Goal: Information Seeking & Learning: Understand process/instructions

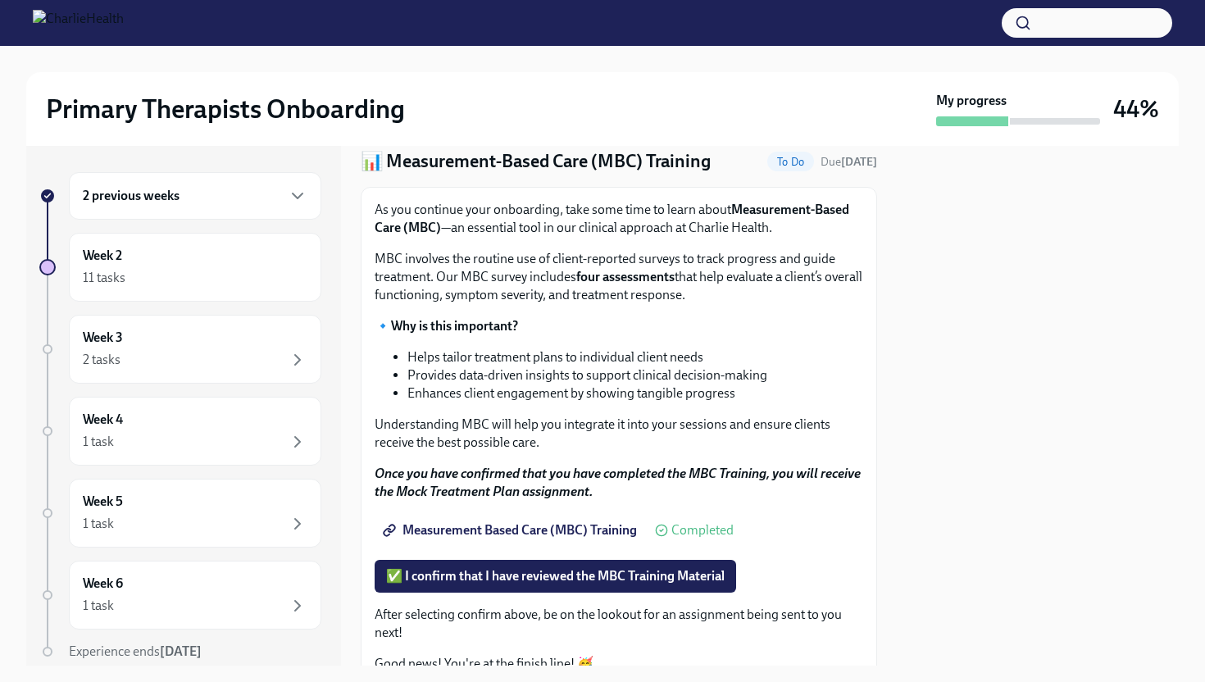
scroll to position [62, 0]
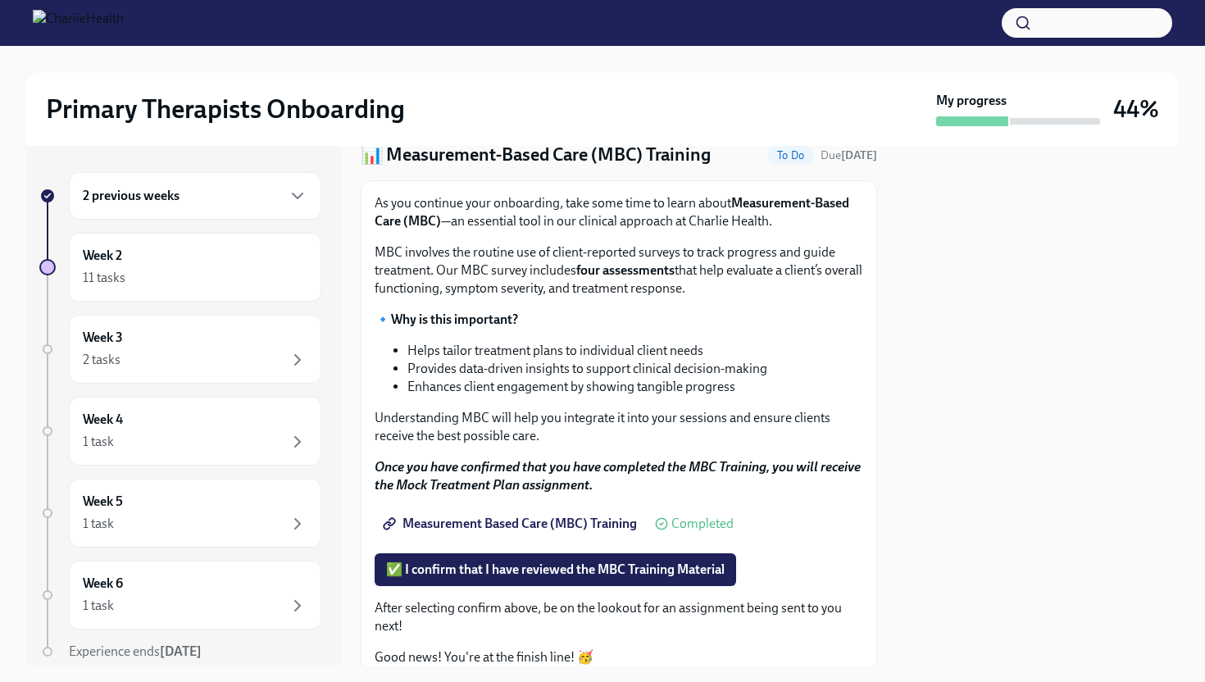
click at [505, 522] on span "Measurement Based Care (MBC) Training" at bounding box center [511, 524] width 251 height 16
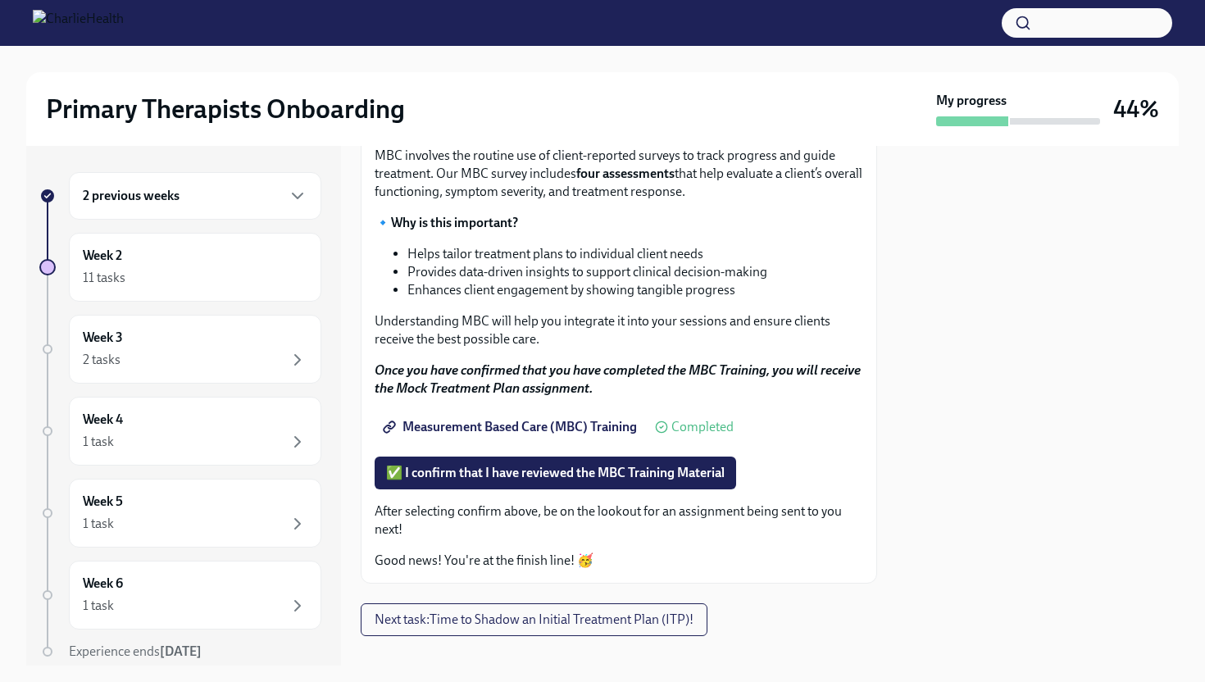
scroll to position [182, 0]
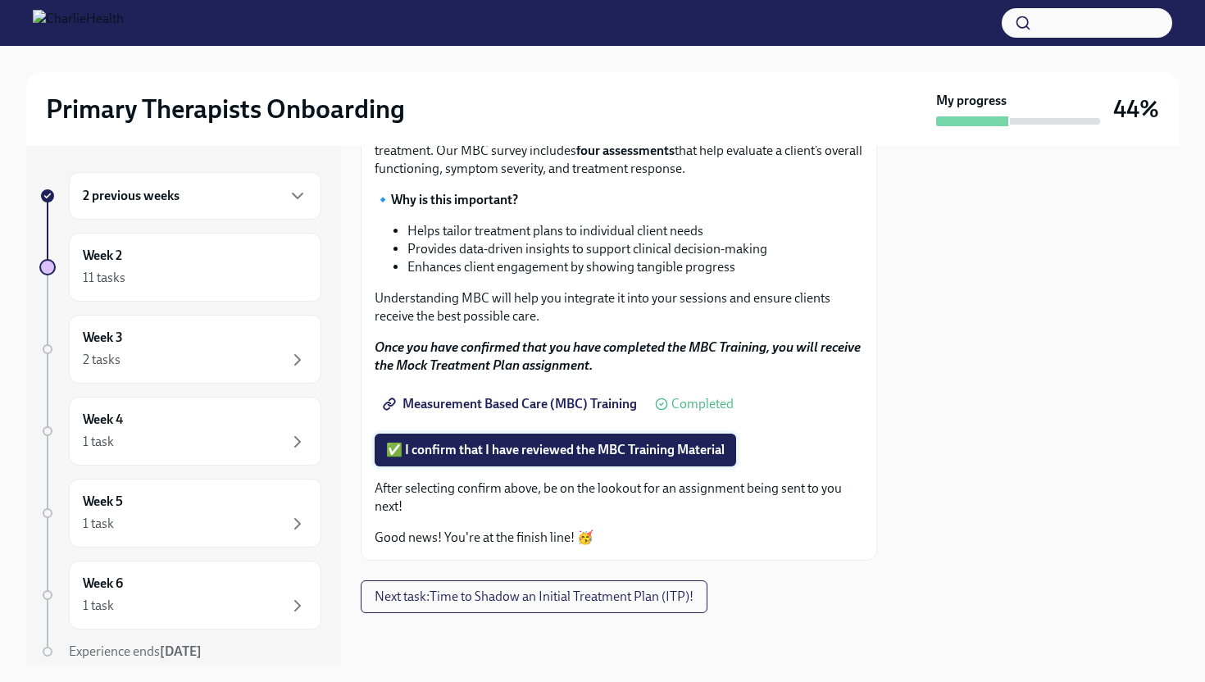
click at [530, 461] on button "✅ I confirm that I have reviewed the MBC Training Material" at bounding box center [555, 450] width 361 height 33
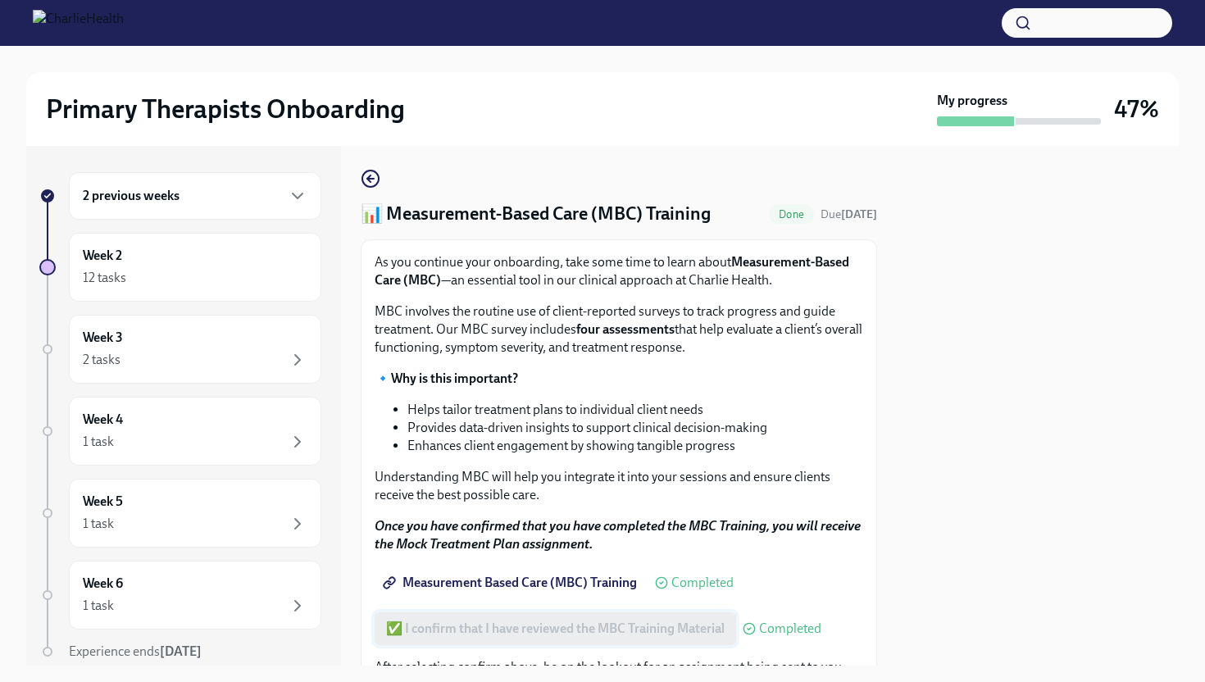
scroll to position [0, 0]
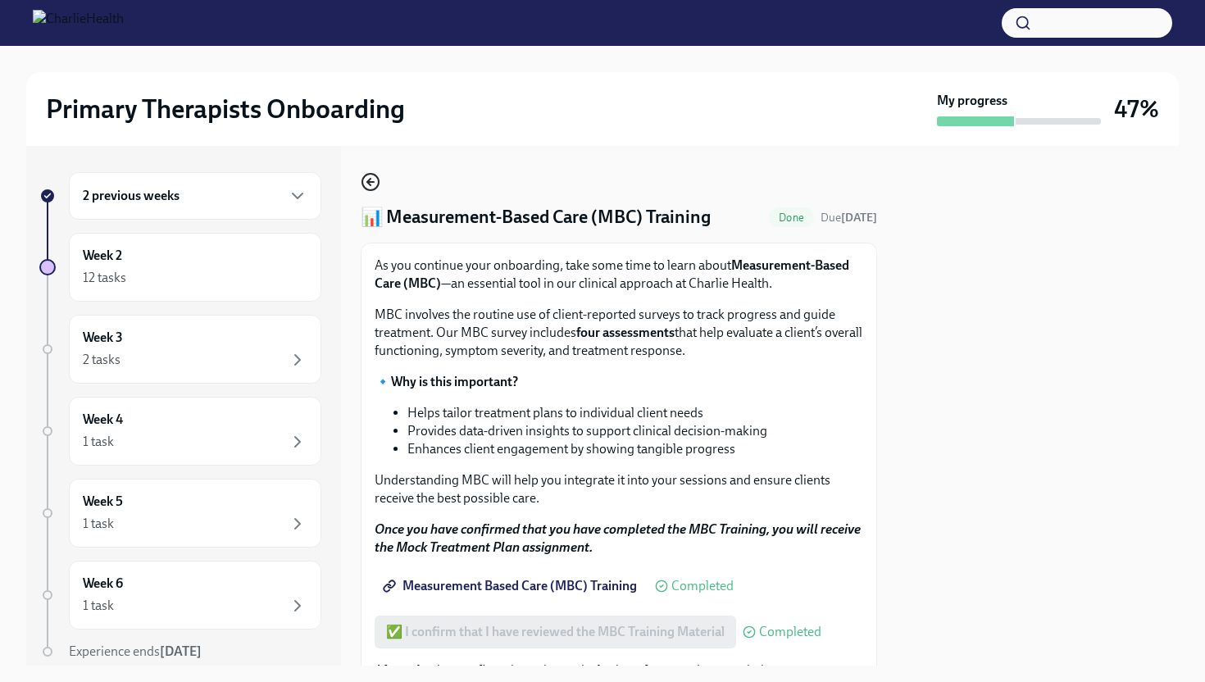
click at [371, 180] on icon "button" at bounding box center [371, 182] width 20 height 20
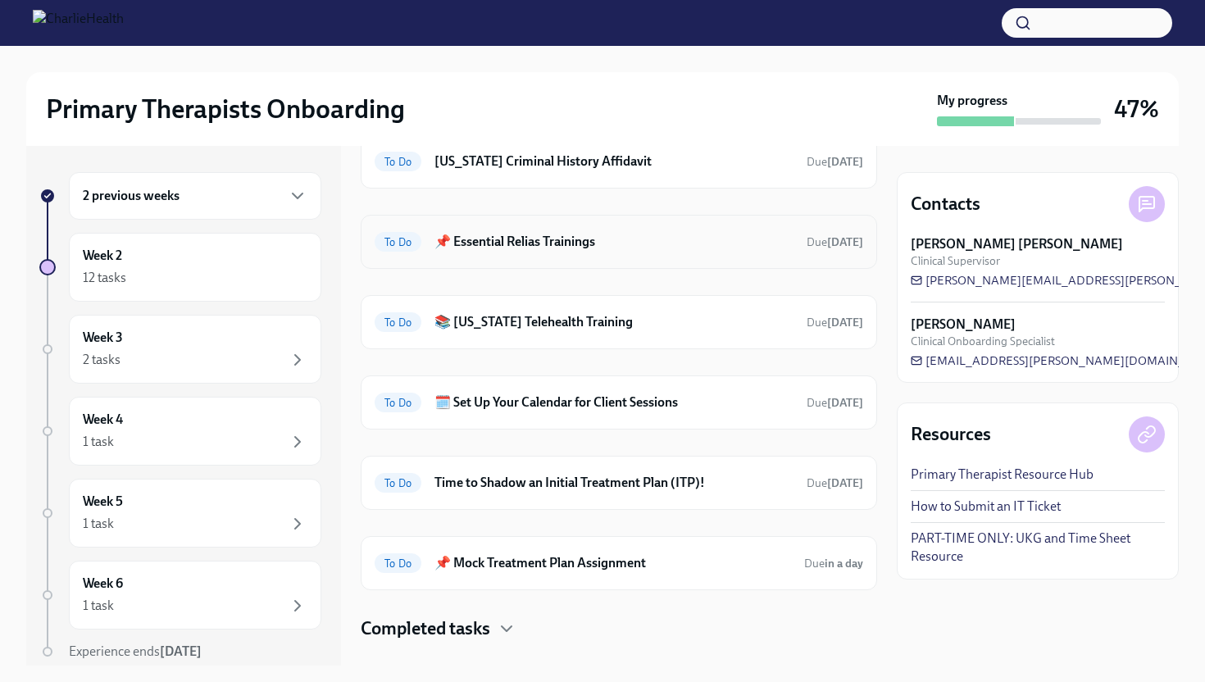
scroll to position [195, 0]
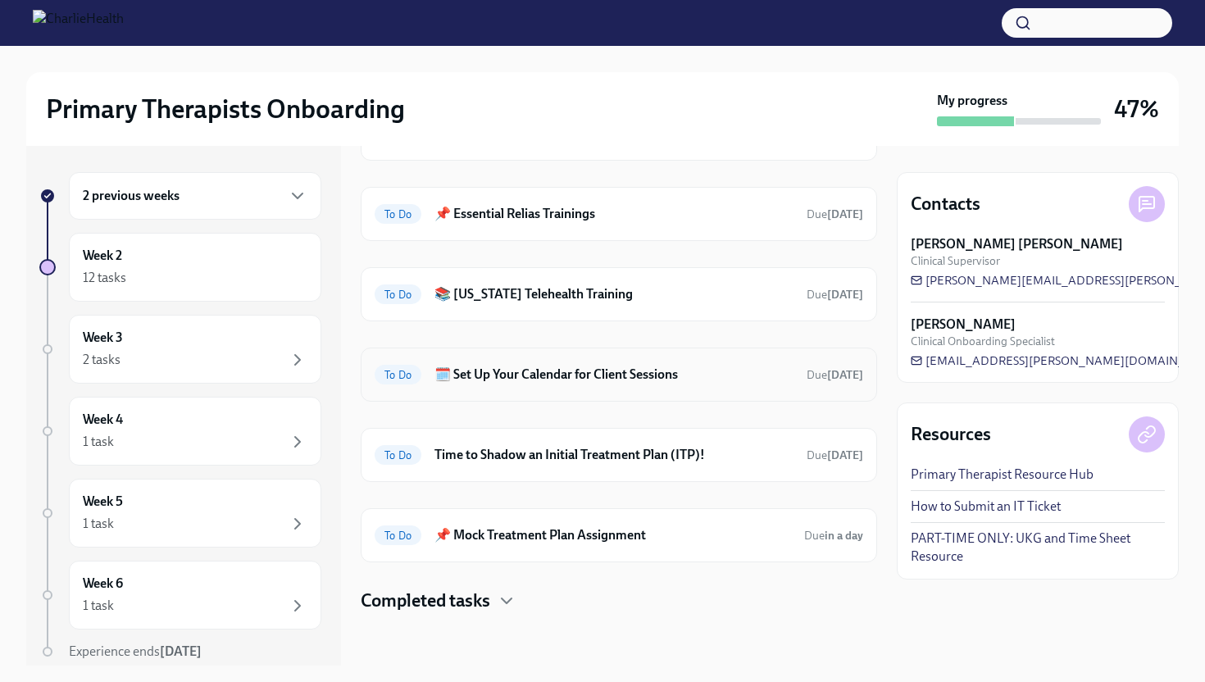
click at [586, 375] on h6 "🗓️ Set Up Your Calendar for Client Sessions" at bounding box center [613, 375] width 359 height 18
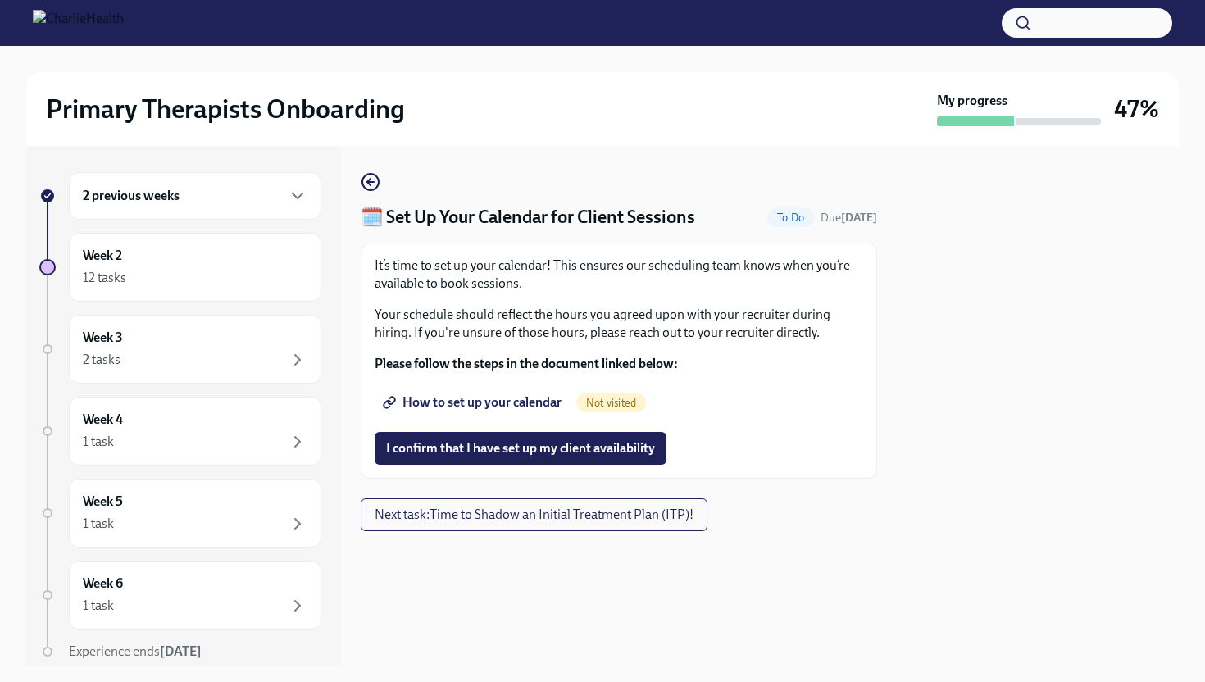
click at [478, 402] on span "How to set up your calendar" at bounding box center [473, 402] width 175 height 16
click at [536, 406] on span "How to set up your calendar" at bounding box center [473, 402] width 175 height 16
click at [562, 447] on span "I confirm that I have set up my client availability" at bounding box center [520, 448] width 269 height 16
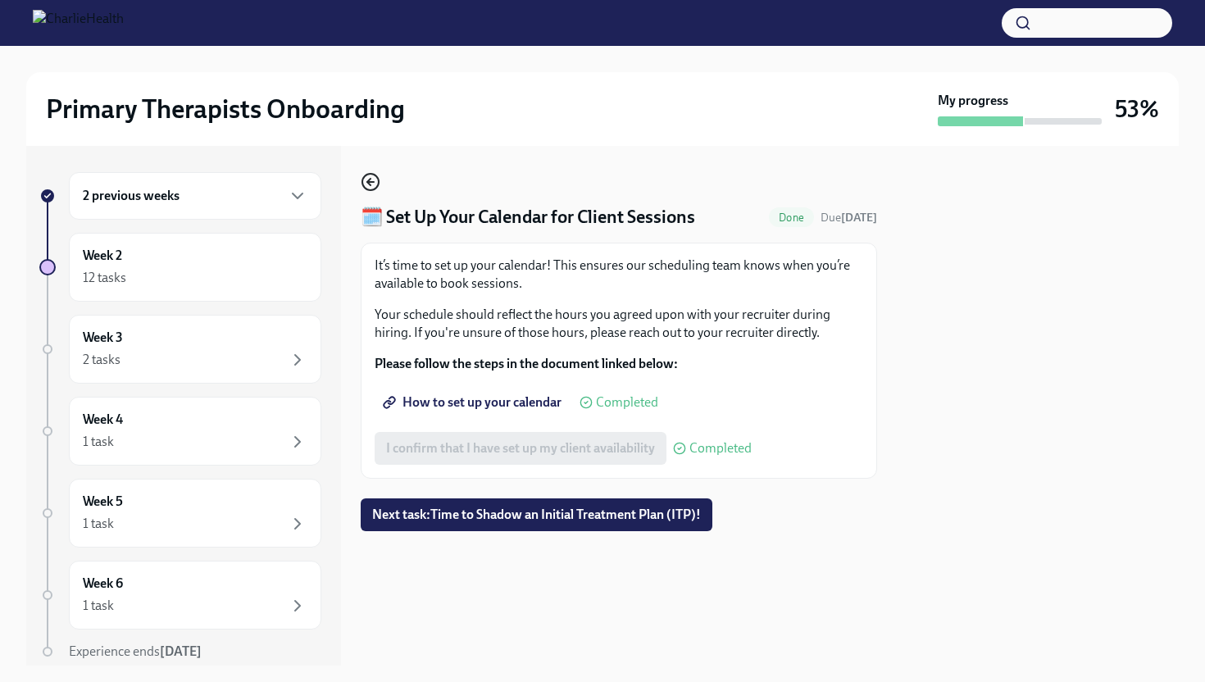
click at [375, 183] on icon "button" at bounding box center [371, 182] width 20 height 20
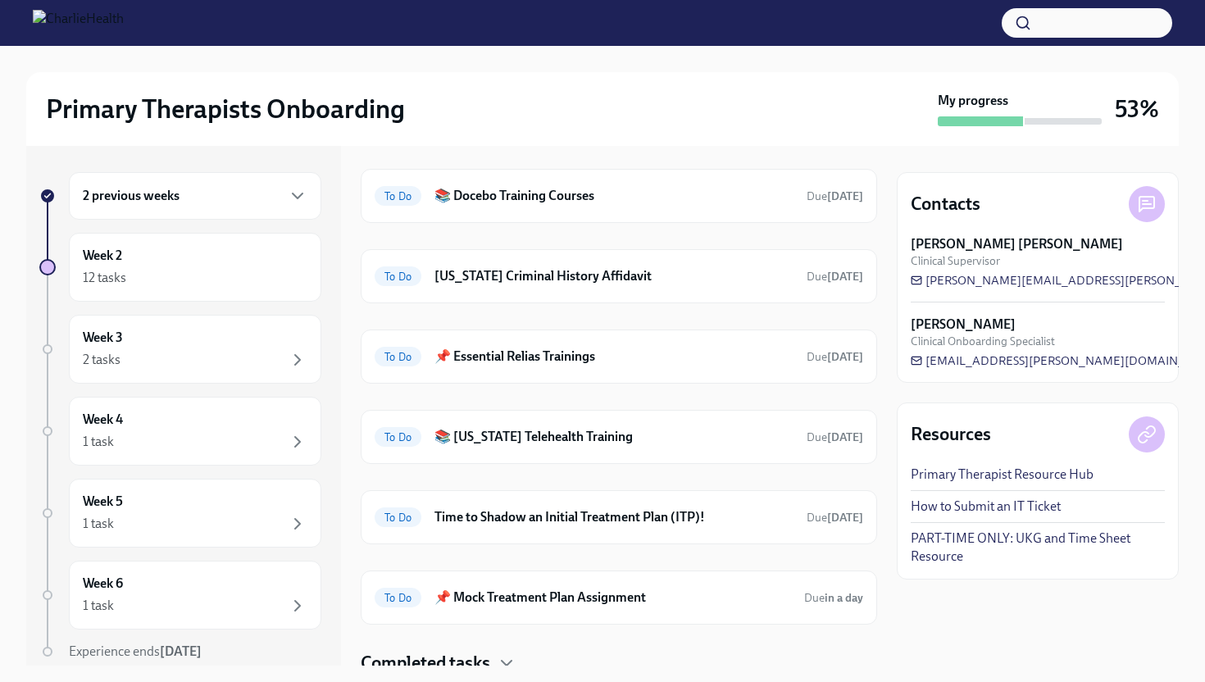
scroll to position [115, 0]
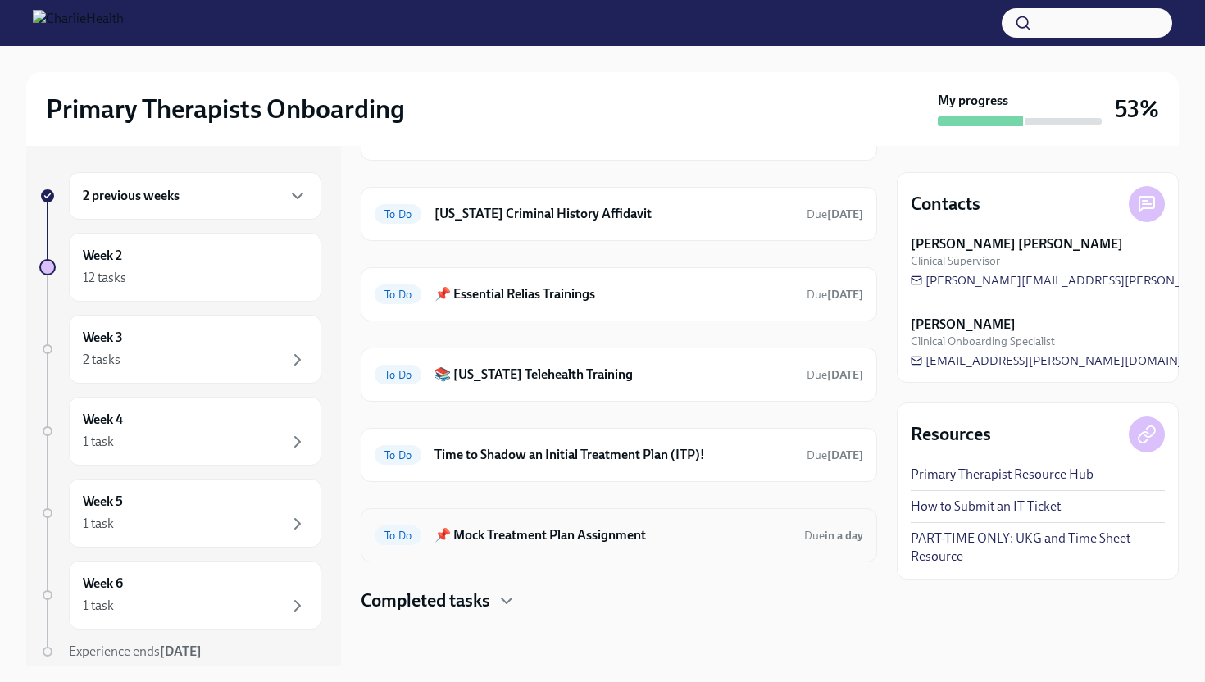
click at [605, 543] on h6 "📌 Mock Treatment Plan Assignment" at bounding box center [612, 535] width 357 height 18
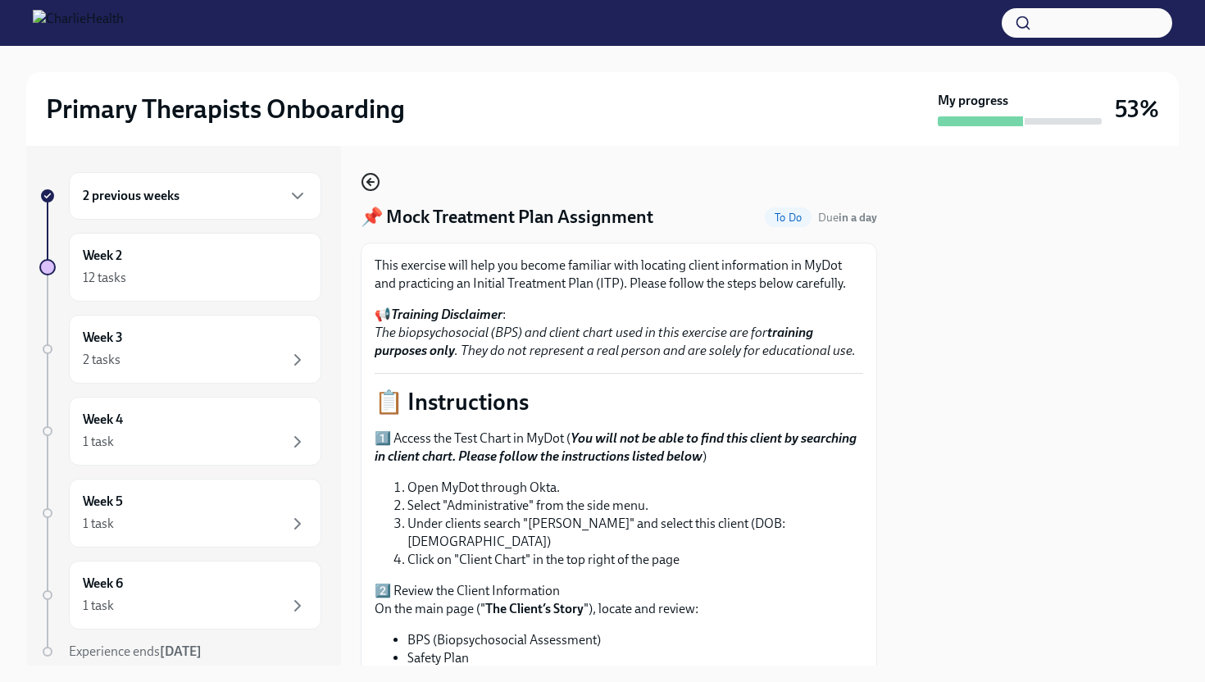
click at [365, 184] on icon "button" at bounding box center [371, 182] width 20 height 20
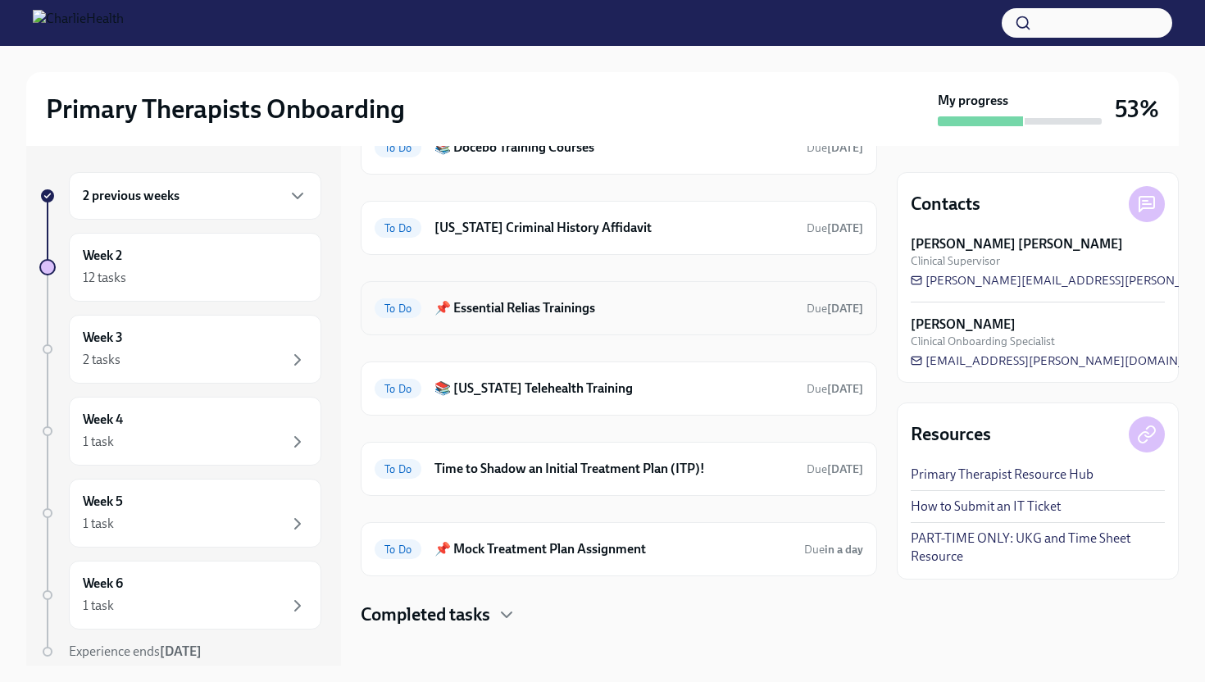
scroll to position [115, 0]
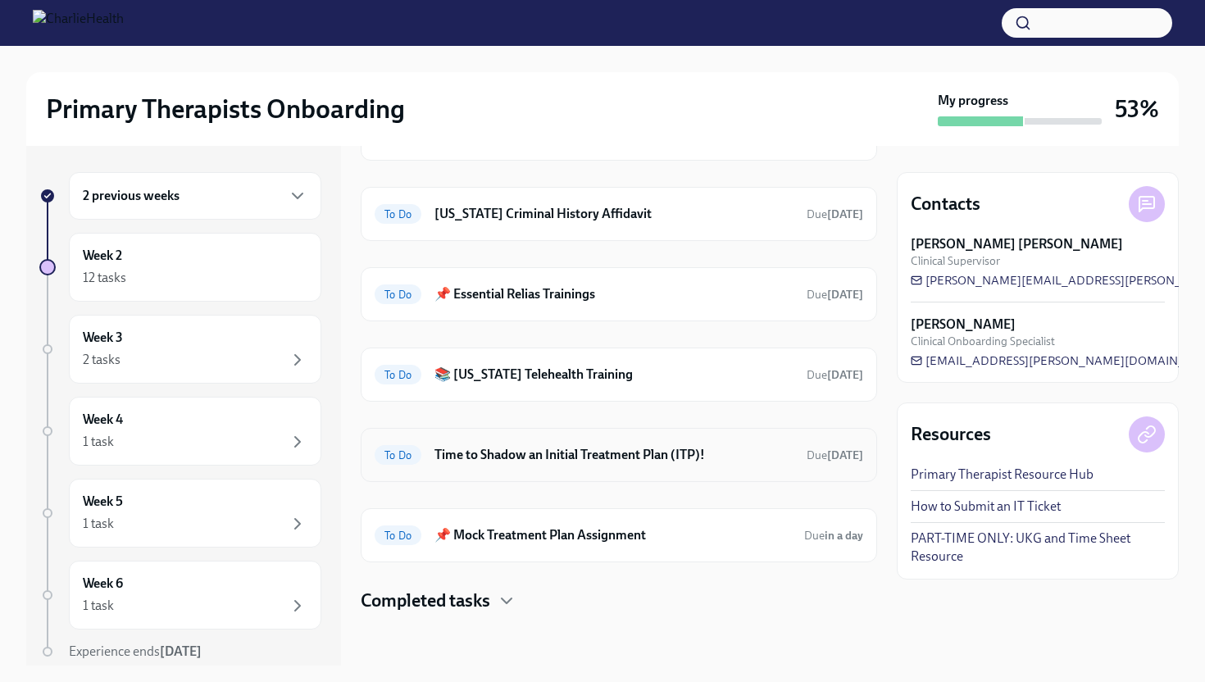
click at [658, 461] on h6 "Time to Shadow an Initial Treatment Plan (ITP)!" at bounding box center [613, 455] width 359 height 18
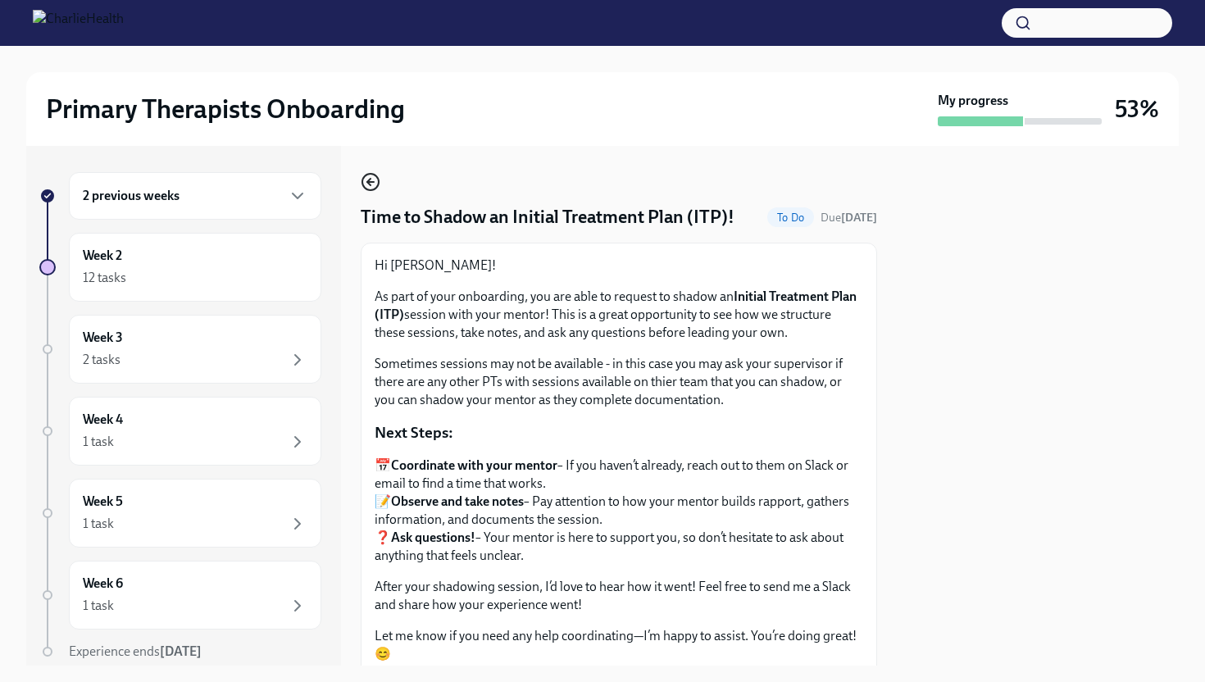
click at [369, 186] on icon "button" at bounding box center [371, 182] width 20 height 20
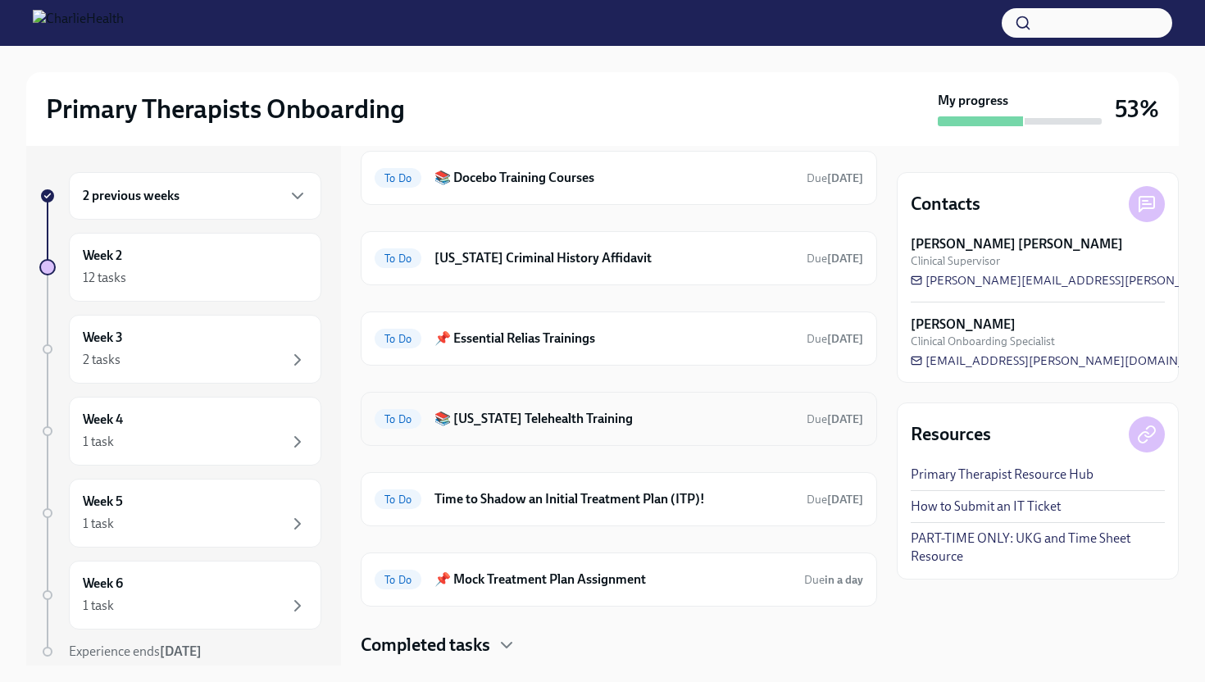
scroll to position [115, 0]
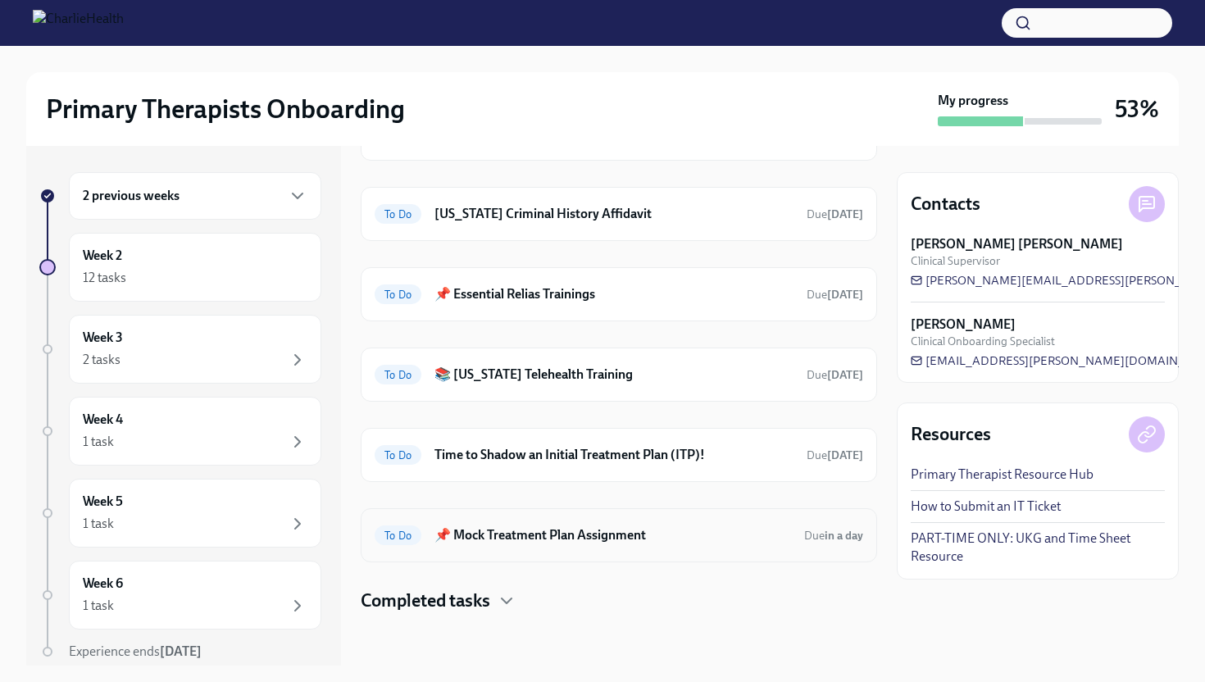
click at [572, 532] on h6 "📌 Mock Treatment Plan Assignment" at bounding box center [612, 535] width 357 height 18
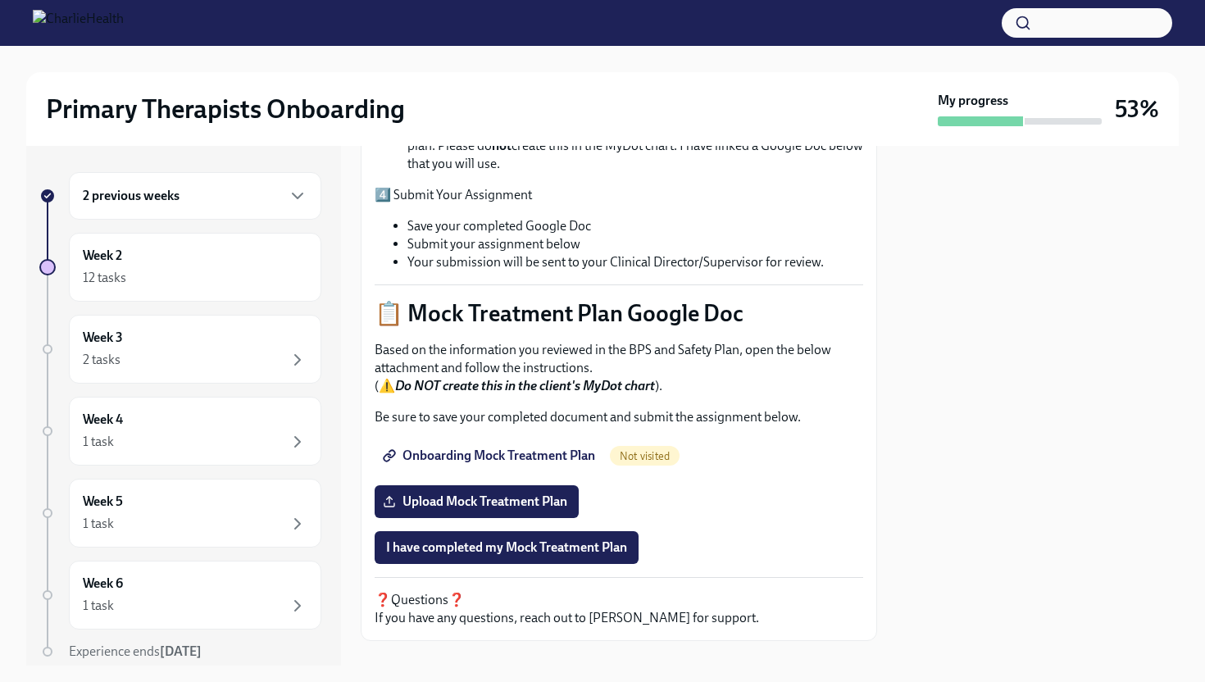
scroll to position [602, 0]
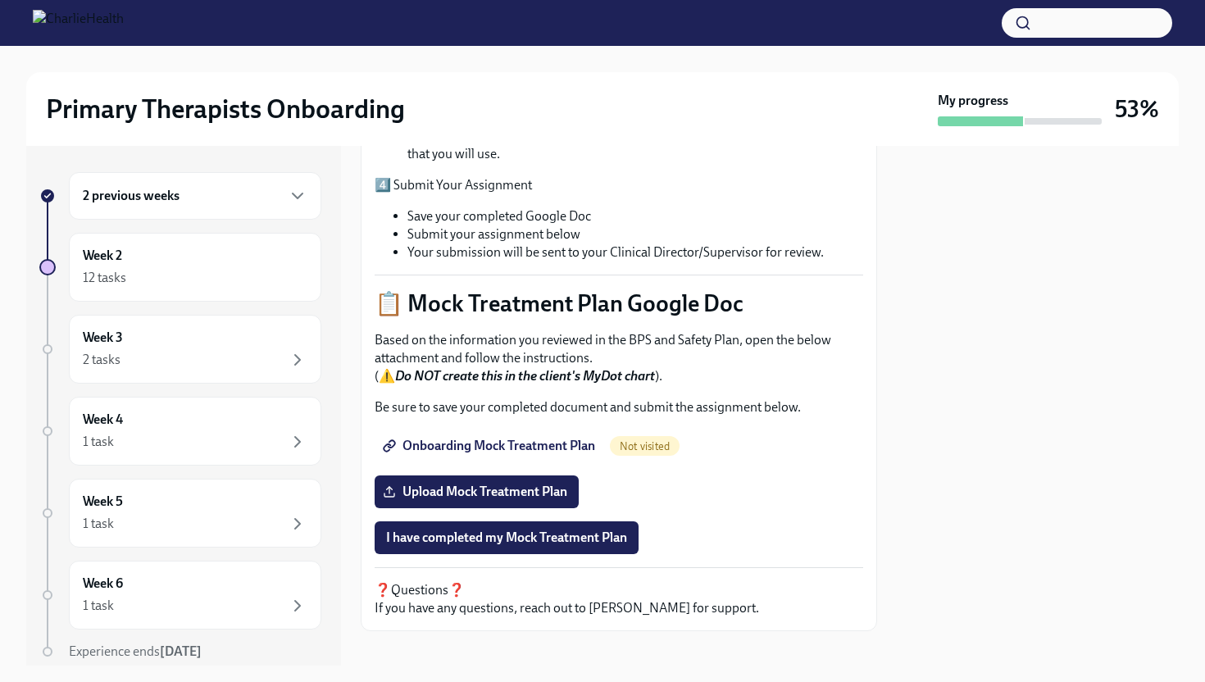
click at [562, 438] on span "Onboarding Mock Treatment Plan" at bounding box center [490, 446] width 209 height 16
